Goal: Navigation & Orientation: Find specific page/section

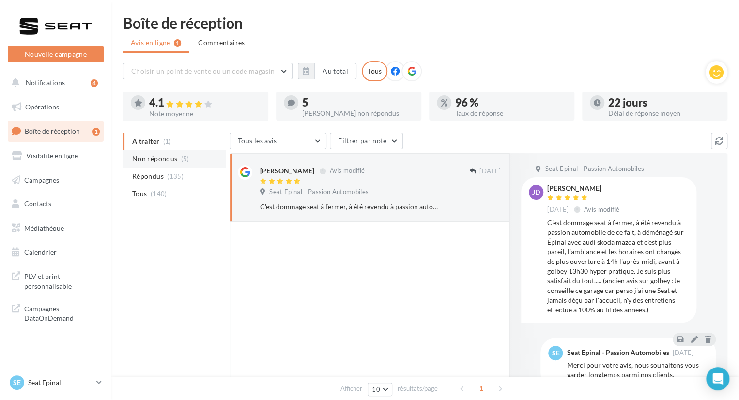
click at [157, 154] on span "Non répondus" at bounding box center [154, 159] width 45 height 10
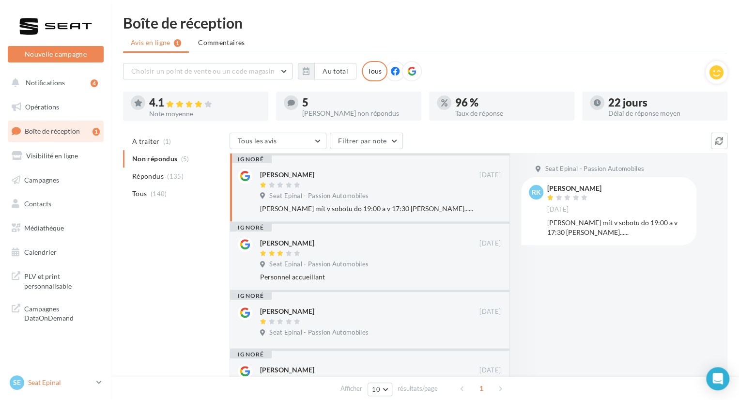
click at [55, 382] on p "Seat Epinal" at bounding box center [60, 383] width 64 height 10
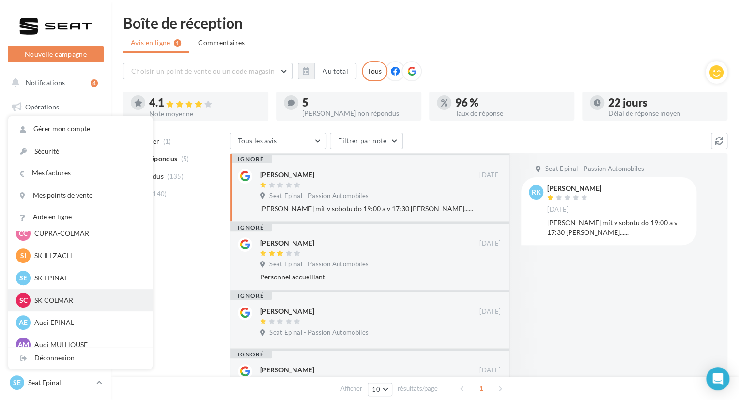
scroll to position [134, 0]
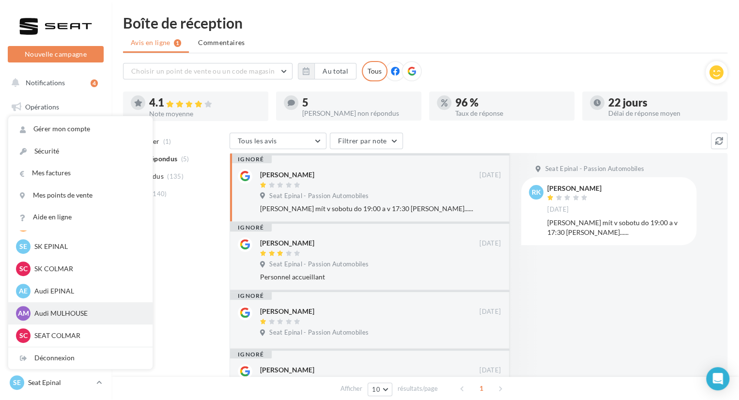
click at [58, 317] on p "Audi MULHOUSE" at bounding box center [87, 314] width 107 height 10
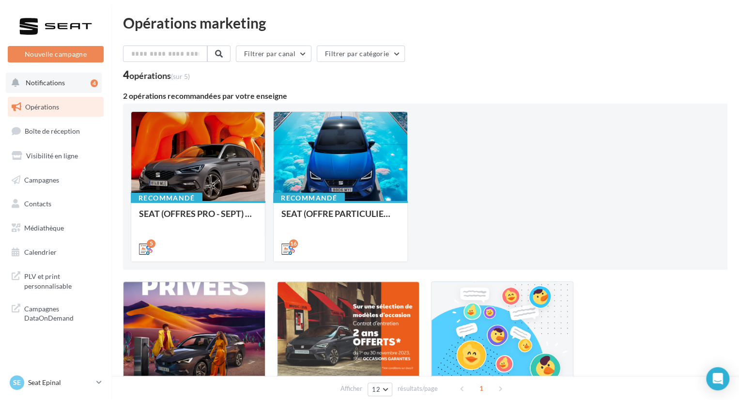
click at [55, 88] on button "Notifications 4" at bounding box center [54, 83] width 96 height 20
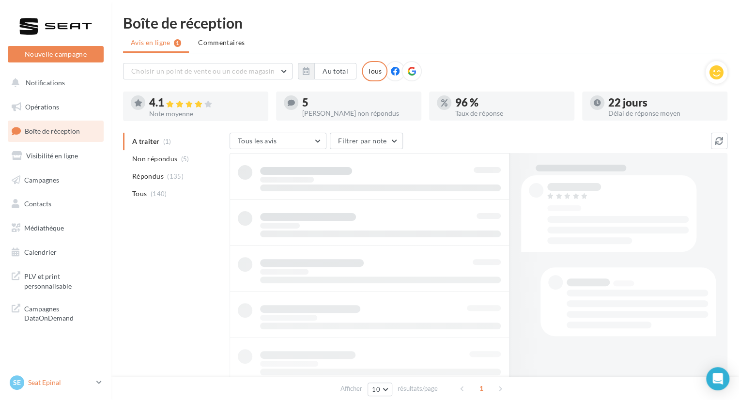
click at [65, 388] on div "SE Seat Epinal SEAT-EPINAL" at bounding box center [51, 382] width 83 height 15
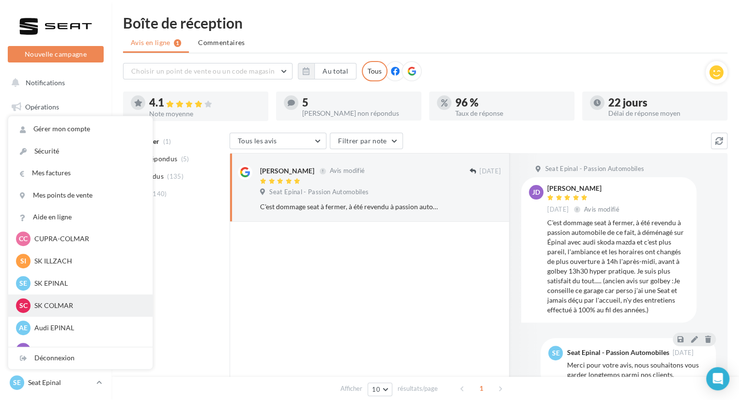
scroll to position [134, 0]
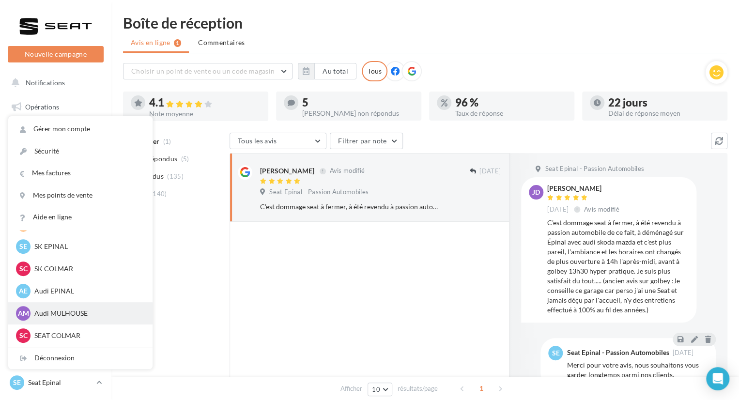
click at [62, 317] on p "Audi MULHOUSE" at bounding box center [87, 314] width 107 height 10
